Goal: Information Seeking & Learning: Learn about a topic

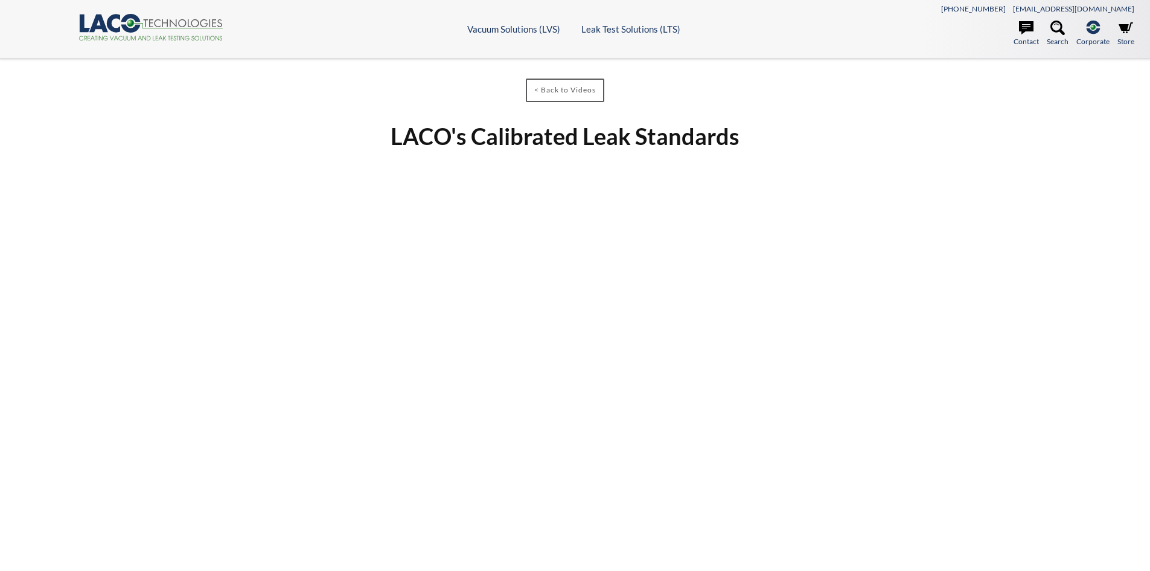
select select "Fordítómodul"
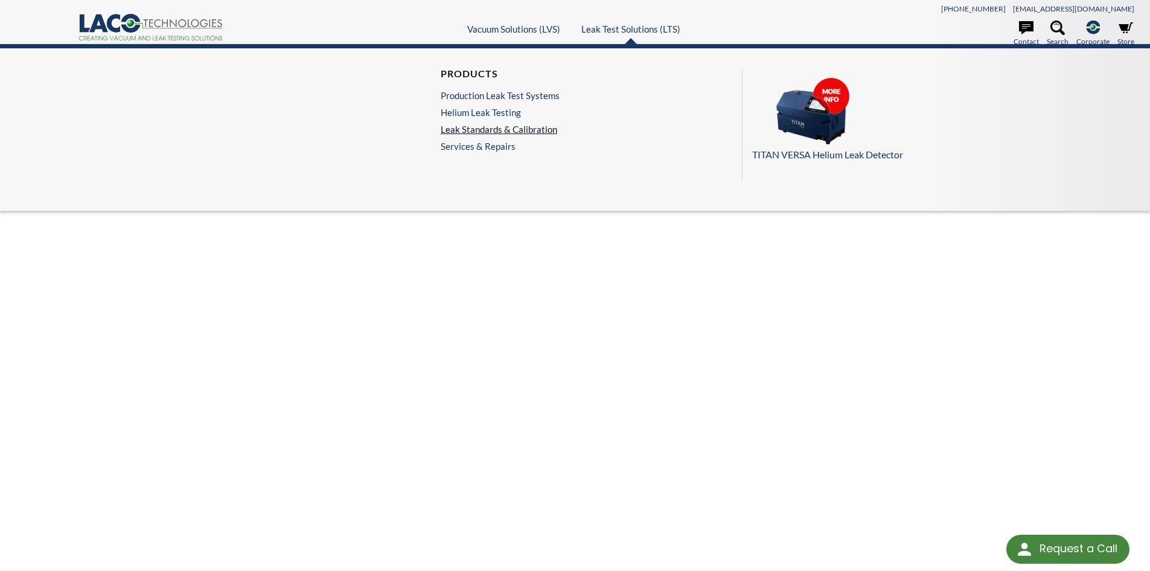
click at [507, 131] on link "Leak Standards & Calibration" at bounding box center [500, 129] width 119 height 11
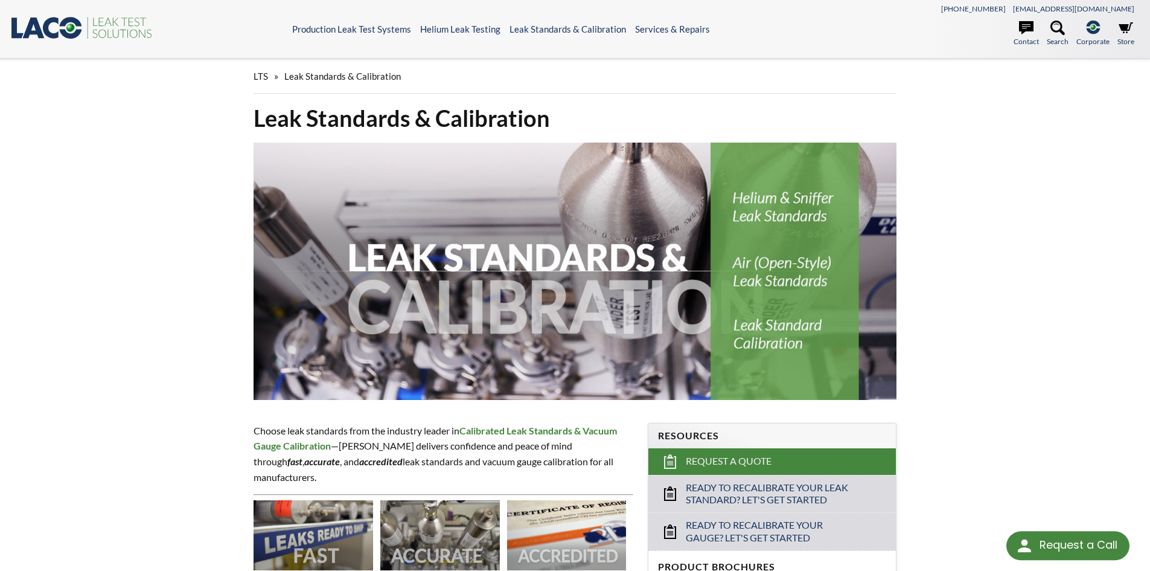
select select "Fordítómodul"
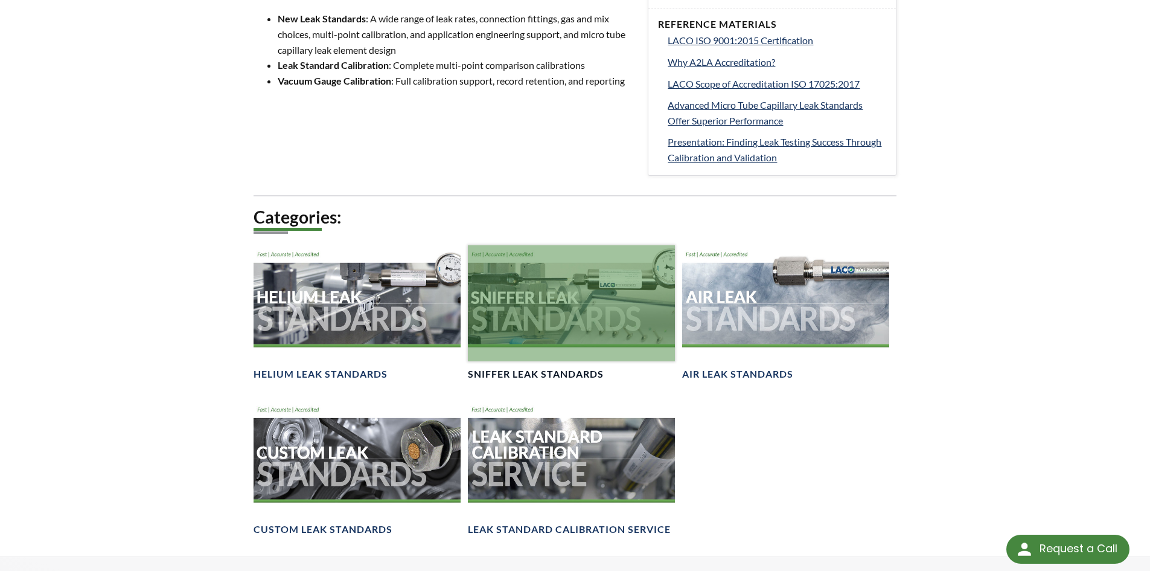
scroll to position [664, 0]
